Goal: Obtain resource: Obtain resource

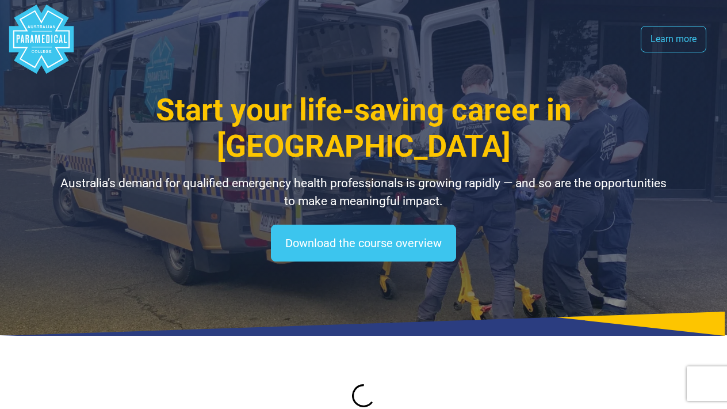
select select "**********"
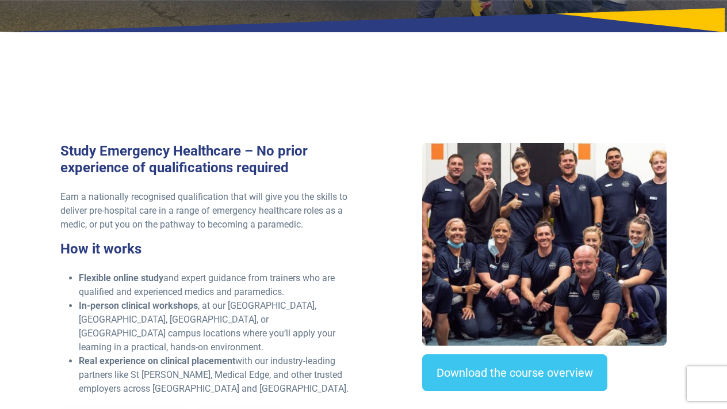
scroll to position [384, 0]
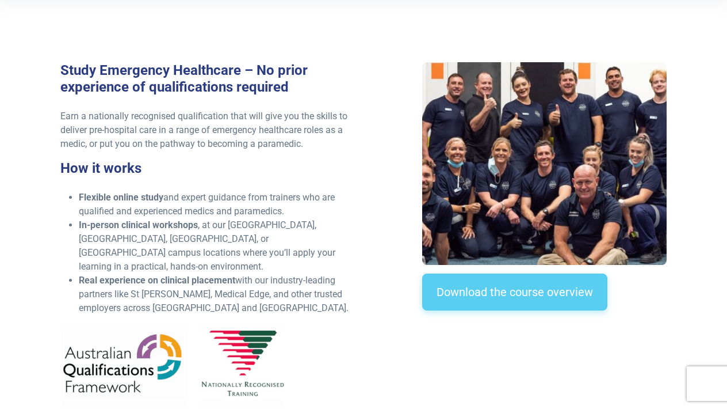
click at [464, 287] on link "Download the course overview" at bounding box center [514, 291] width 185 height 37
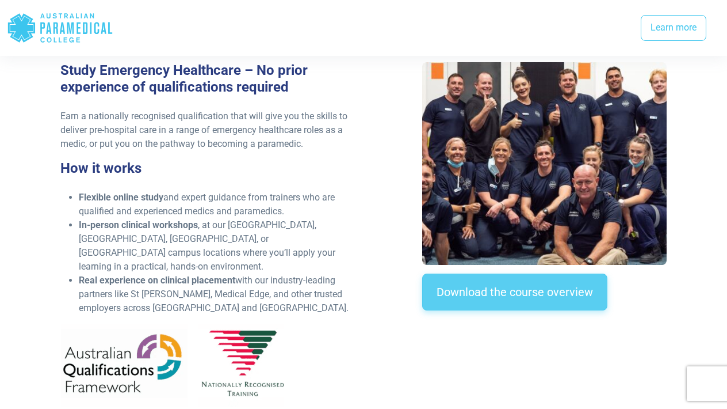
scroll to position [1030, 0]
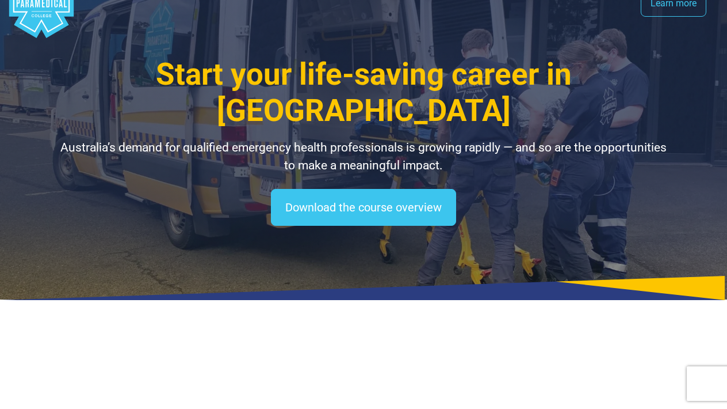
scroll to position [41, 0]
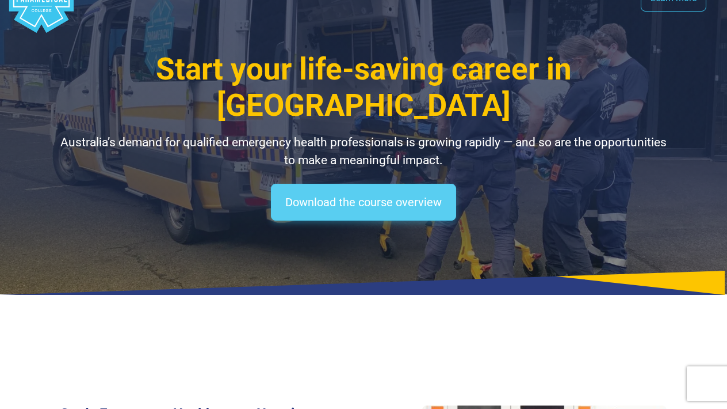
click at [320, 188] on link "Download the course overview" at bounding box center [363, 202] width 185 height 37
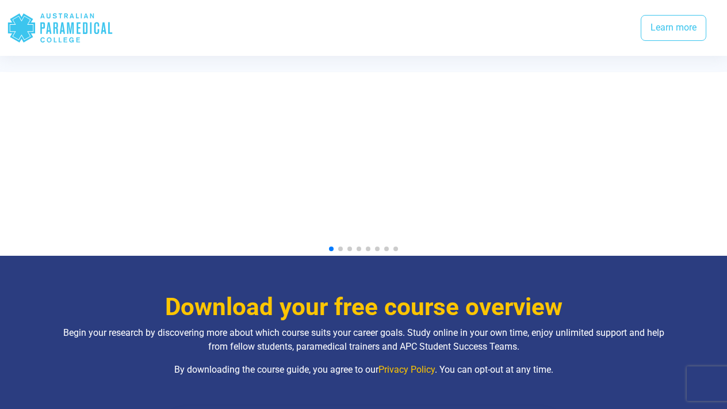
scroll to position [1306, 0]
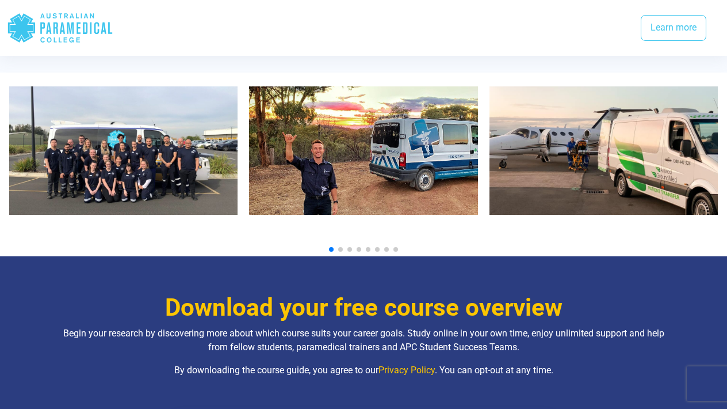
click at [410, 143] on img "2 / 10" at bounding box center [363, 150] width 228 height 128
click at [339, 247] on span "Go to slide 2" at bounding box center [340, 249] width 5 height 5
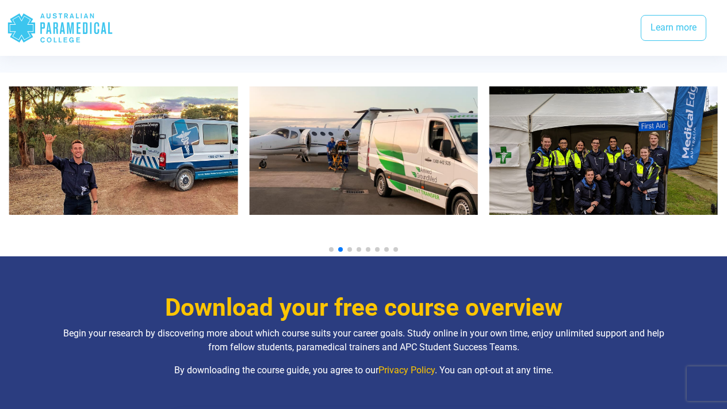
click at [351, 247] on span "Go to slide 3" at bounding box center [350, 249] width 5 height 5
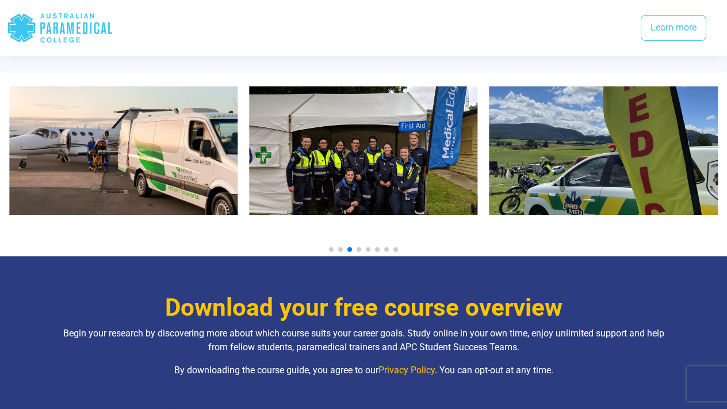
click at [361, 247] on span "Go to slide 4" at bounding box center [359, 249] width 5 height 5
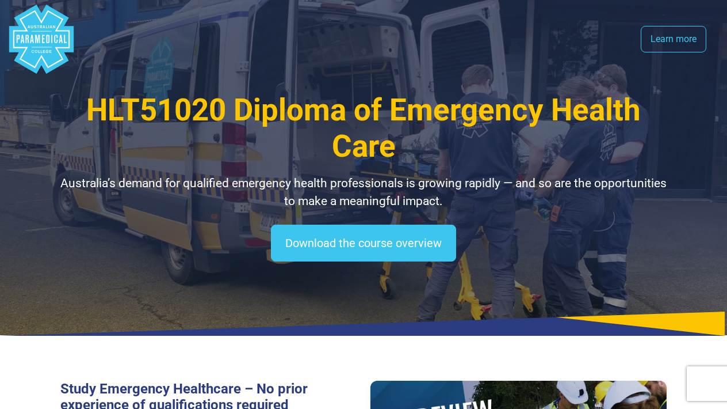
scroll to position [0, 0]
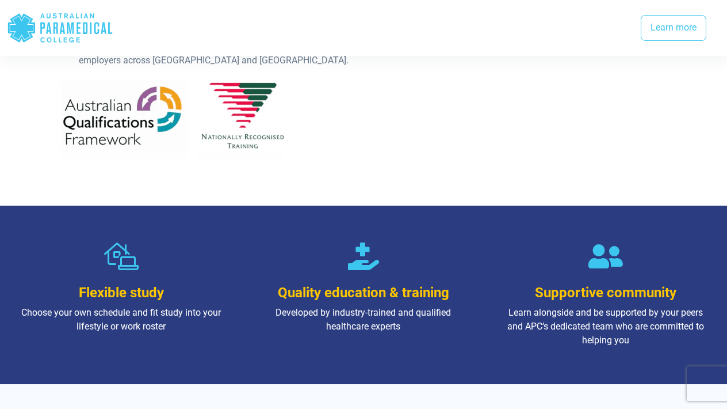
scroll to position [567, 0]
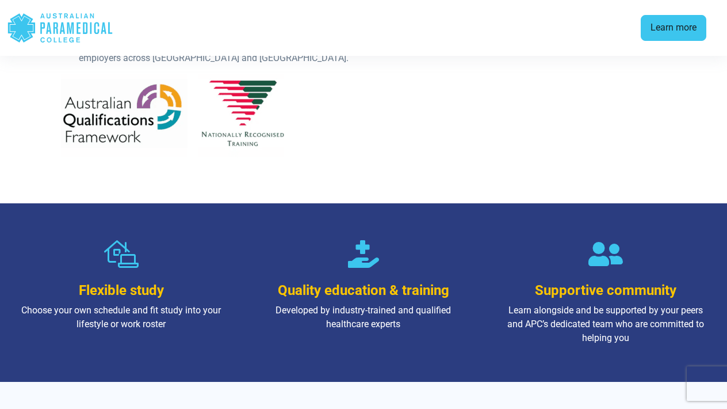
click at [666, 33] on link "Learn more" at bounding box center [674, 28] width 66 height 26
